Goal: Information Seeking & Learning: Understand process/instructions

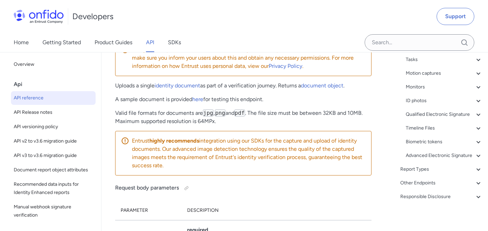
scroll to position [255, 0]
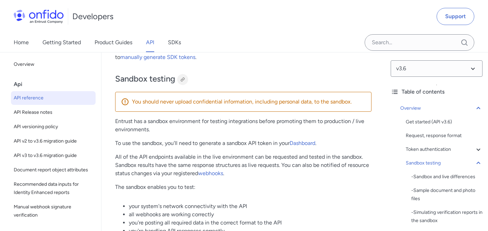
click at [183, 81] on div at bounding box center [182, 79] width 5 height 5
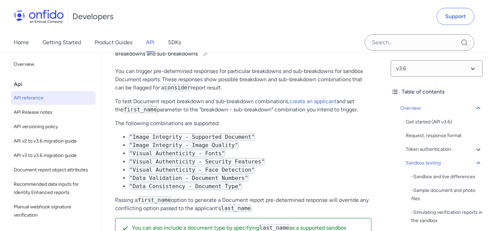
scroll to position [2079, 0]
